Goal: Task Accomplishment & Management: Manage account settings

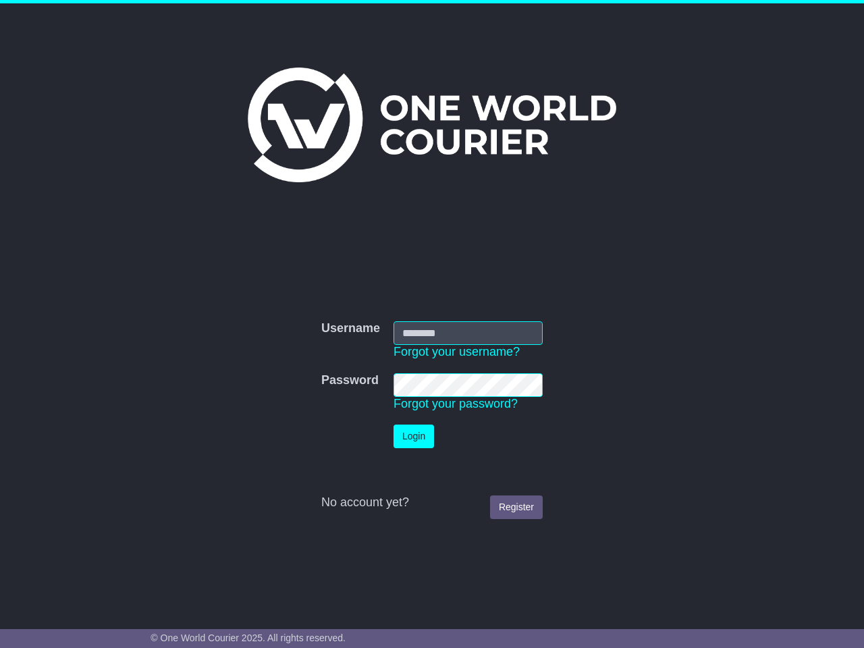
click at [431, 420] on td "Login" at bounding box center [468, 436] width 163 height 37
click at [456, 352] on link "Forgot your username?" at bounding box center [457, 351] width 126 height 13
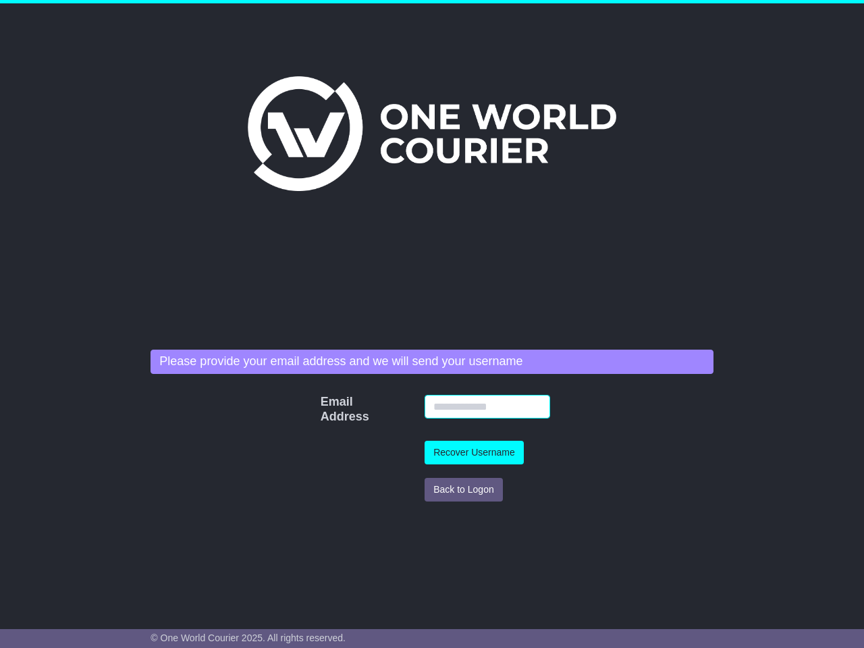
click at [456, 404] on input "Email Address" at bounding box center [488, 407] width 126 height 24
click at [418, 436] on td "Recover Username" at bounding box center [487, 452] width 139 height 37
